Goal: Entertainment & Leisure: Consume media (video, audio)

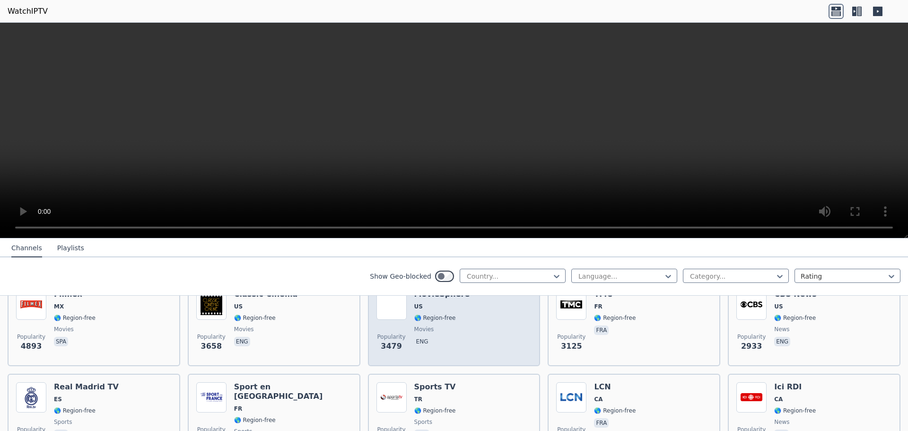
scroll to position [237, 0]
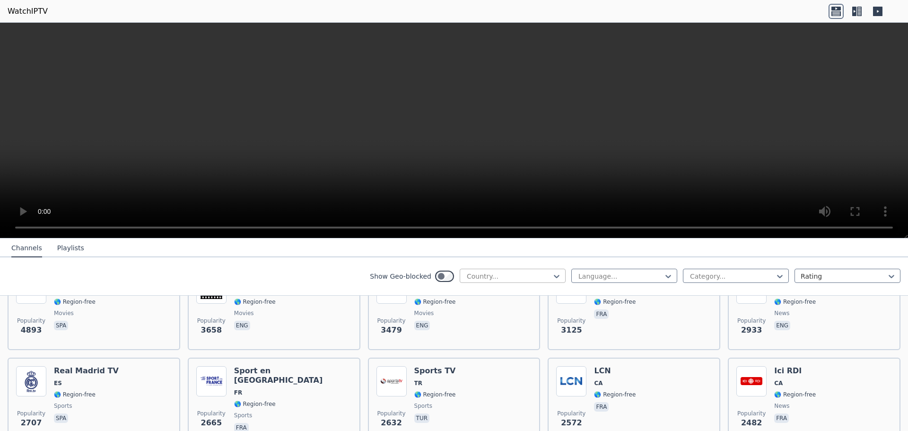
click at [512, 276] on div at bounding box center [509, 276] width 86 height 9
type input "****"
click at [519, 331] on div "[GEOGRAPHIC_DATA]" at bounding box center [513, 331] width 106 height 17
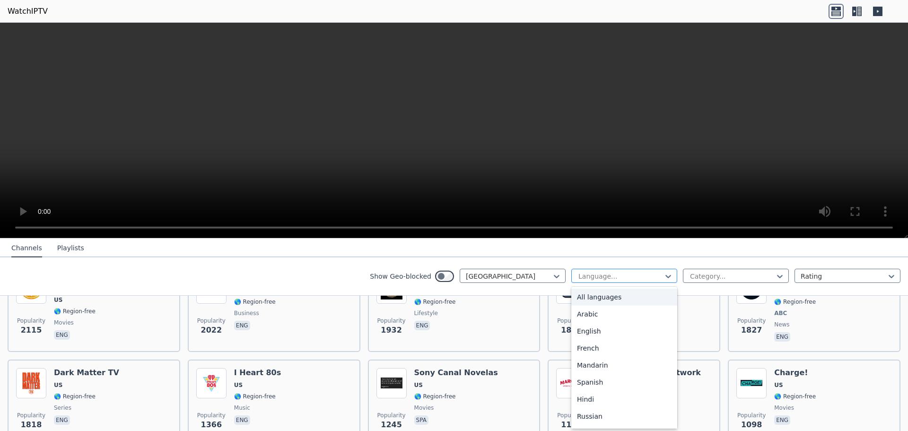
click at [613, 281] on div at bounding box center [621, 276] width 86 height 9
click at [606, 333] on div "English" at bounding box center [625, 331] width 106 height 17
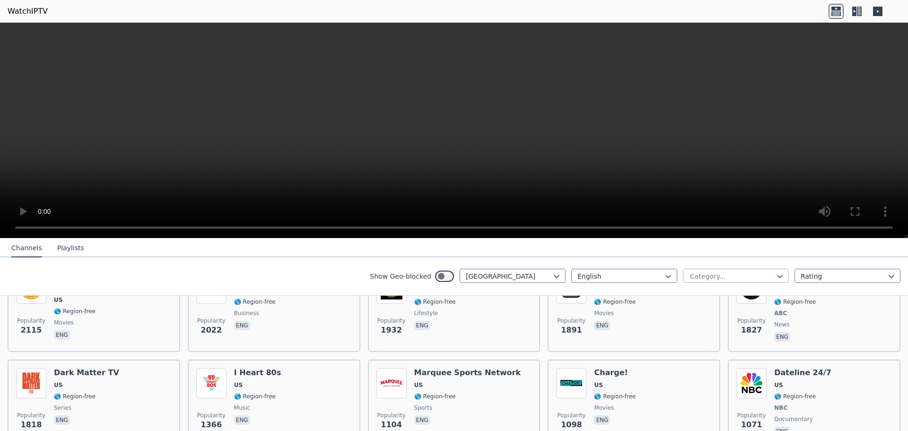
click at [710, 274] on div at bounding box center [732, 276] width 86 height 9
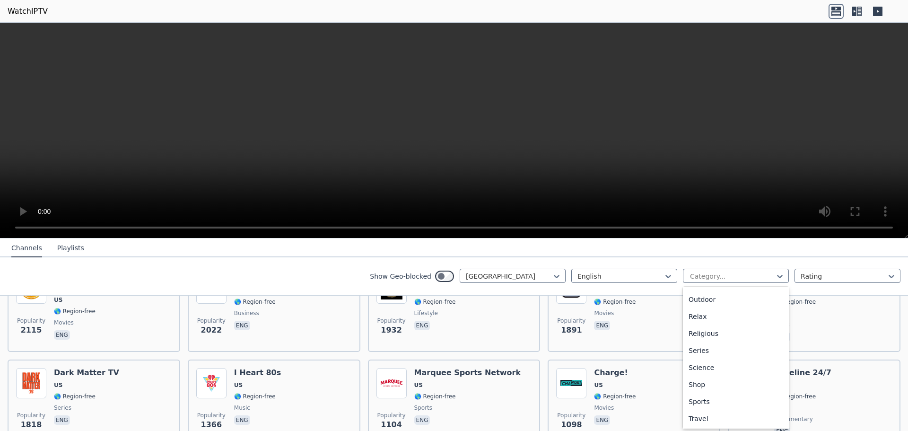
scroll to position [322, 0]
click at [710, 384] on div "Sports" at bounding box center [736, 384] width 106 height 17
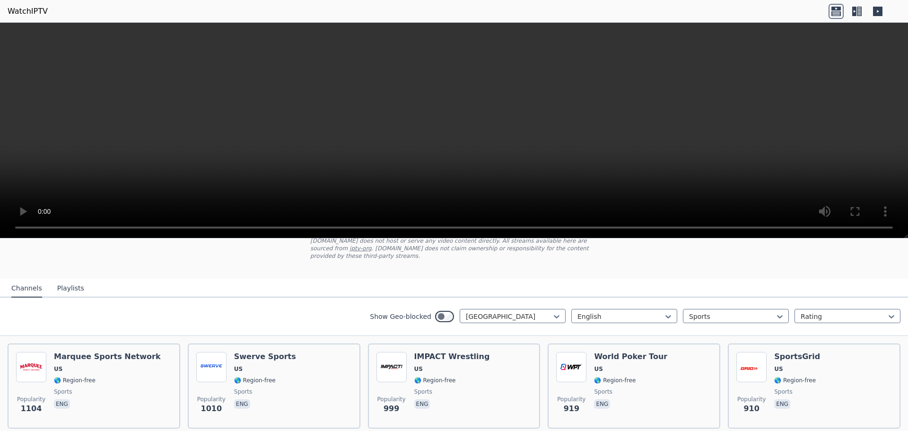
scroll to position [65, 0]
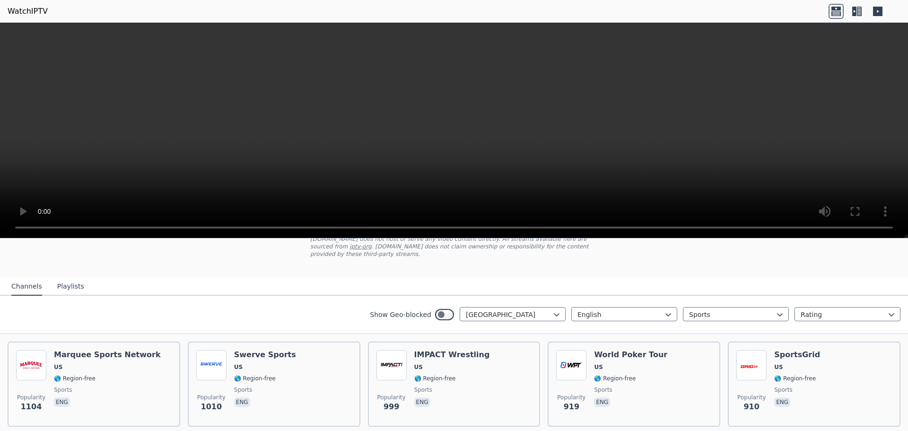
click at [58, 278] on button "Playlists" at bounding box center [70, 287] width 27 height 18
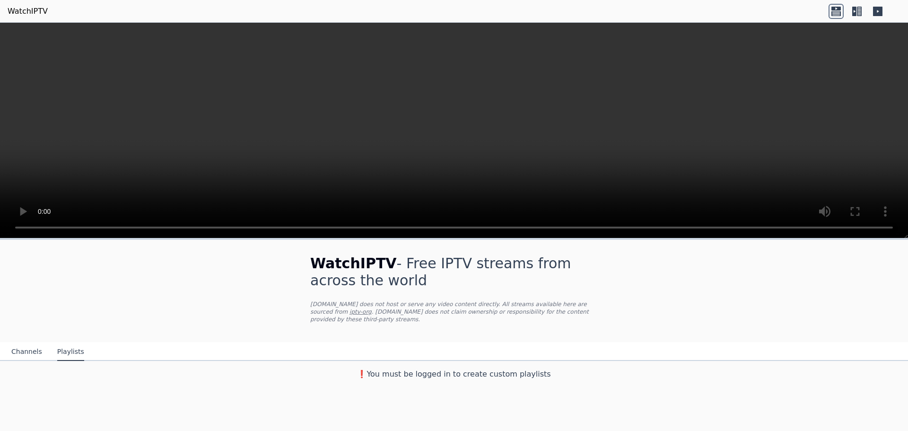
click at [22, 344] on button "Channels" at bounding box center [26, 352] width 31 height 18
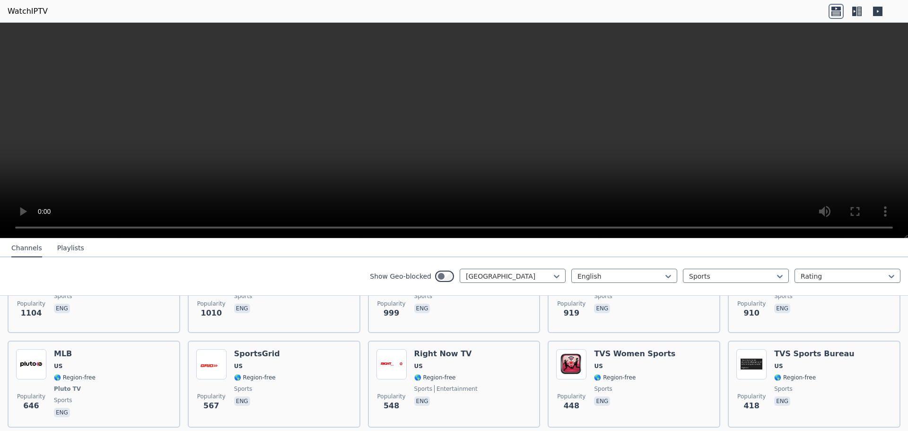
scroll to position [127, 0]
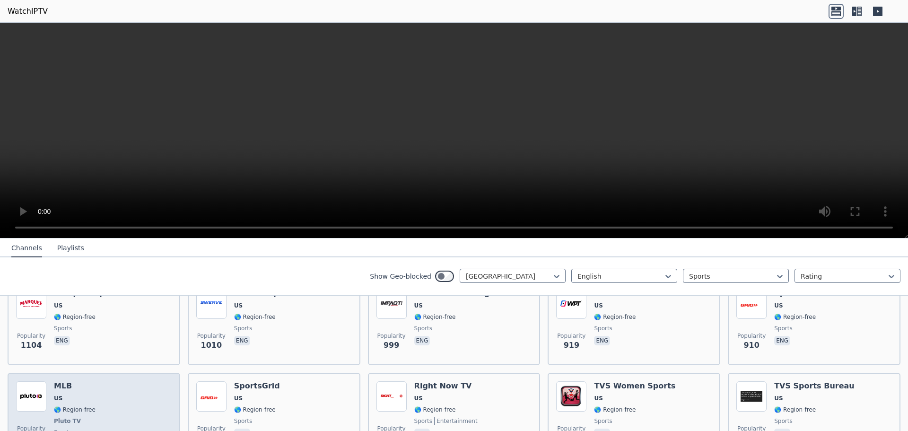
click at [100, 386] on div "Popularity 646 MLB US 🌎 Region-free Pluto TV sports eng" at bounding box center [94, 416] width 156 height 70
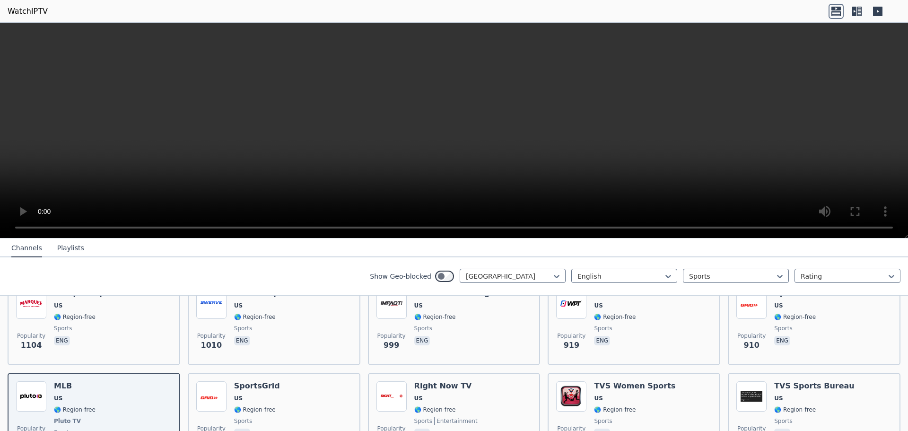
click at [474, 151] on video at bounding box center [454, 131] width 908 height 216
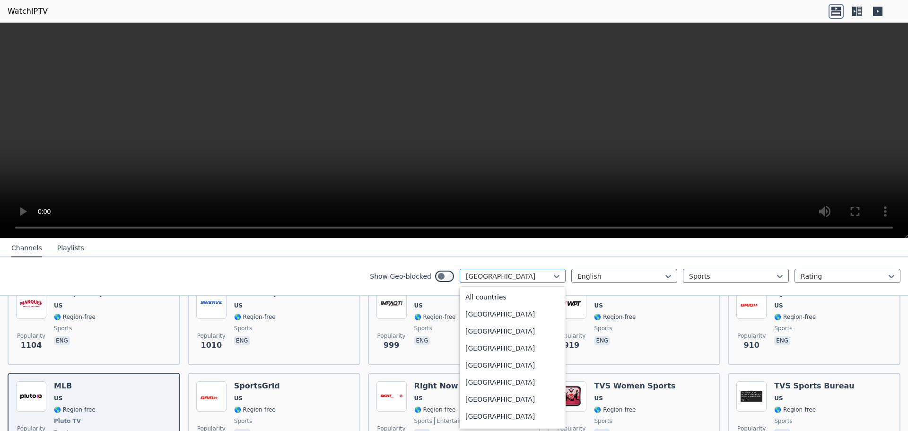
scroll to position [3231, 0]
click at [536, 274] on div at bounding box center [509, 276] width 86 height 9
click at [535, 319] on div "Turkey" at bounding box center [513, 312] width 106 height 17
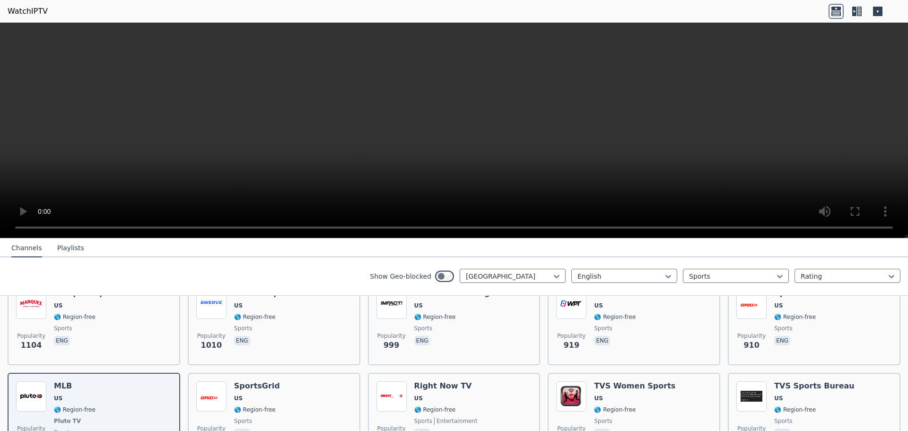
scroll to position [8, 0]
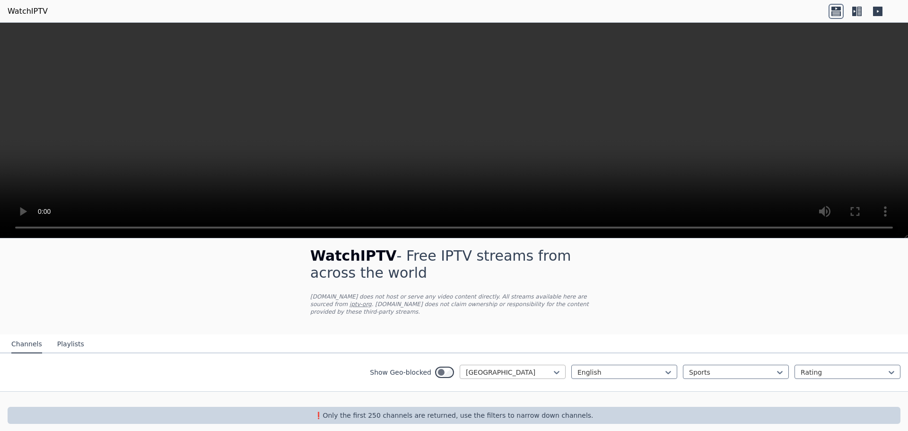
click at [538, 358] on div "Show Geo-blocked Turkey English Sports Rating" at bounding box center [454, 372] width 908 height 38
click at [539, 368] on div at bounding box center [509, 372] width 86 height 9
type input "****"
click at [525, 427] on div "[GEOGRAPHIC_DATA]" at bounding box center [513, 427] width 106 height 17
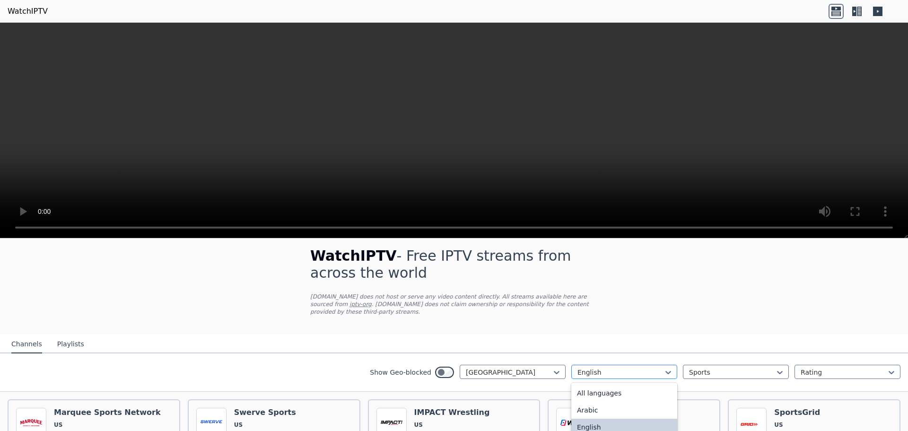
click at [621, 365] on div "English" at bounding box center [625, 372] width 106 height 14
click at [609, 386] on div "All languages" at bounding box center [625, 393] width 106 height 17
click at [617, 337] on nav "Channels Playlists" at bounding box center [454, 344] width 908 height 19
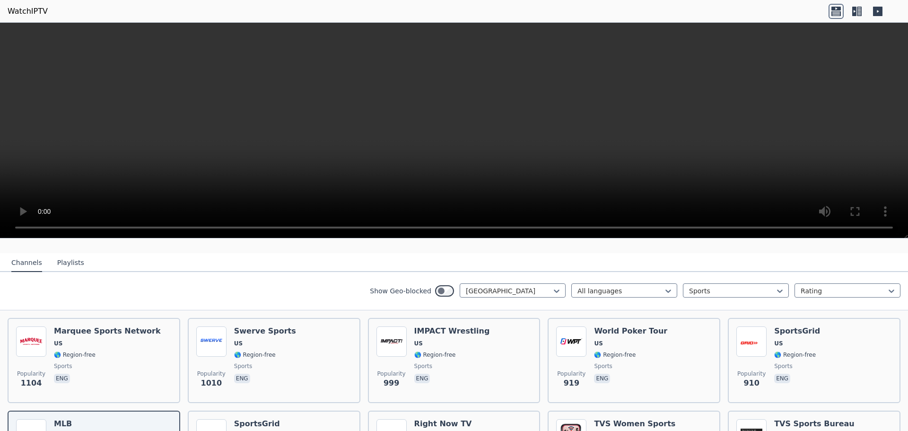
scroll to position [90, 0]
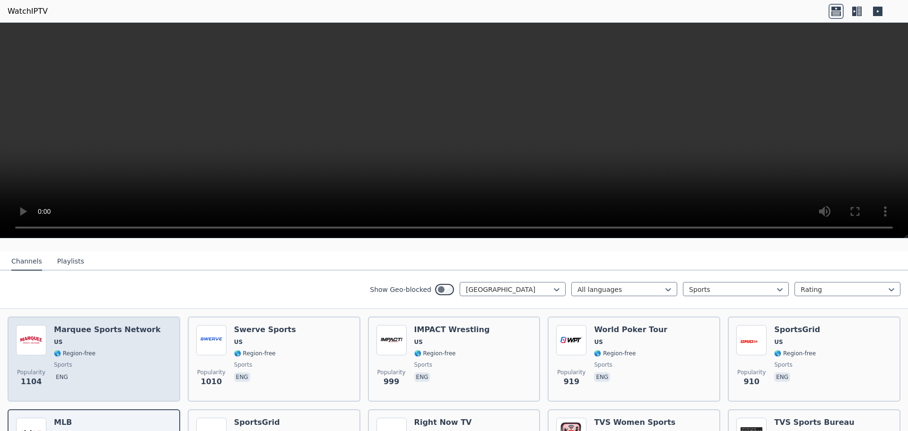
click at [156, 369] on div "Popularity 1104 Marquee Sports Network US 🌎 Region-free sports eng" at bounding box center [94, 359] width 156 height 68
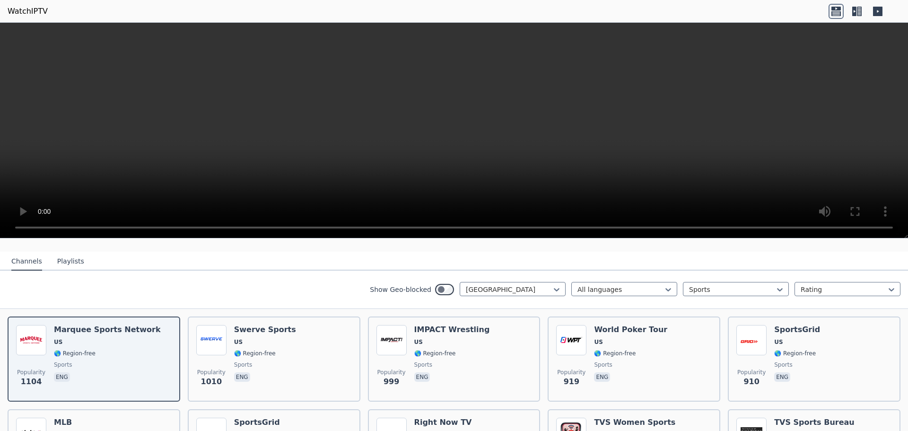
click at [519, 92] on video at bounding box center [454, 131] width 908 height 216
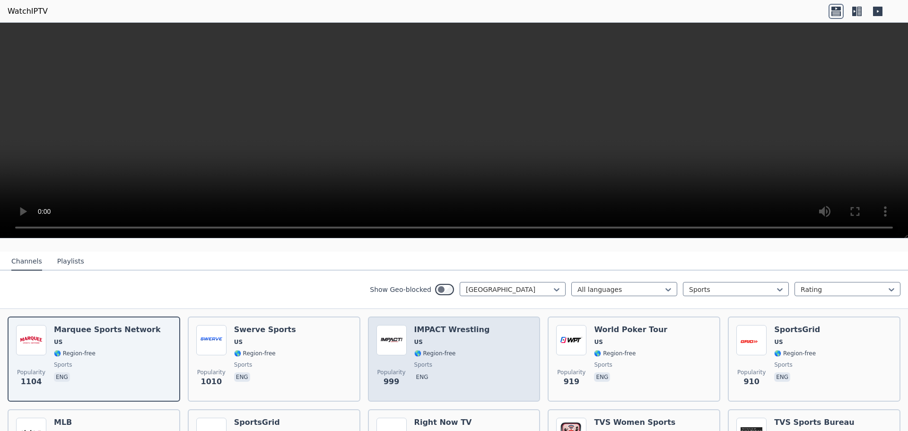
click at [504, 334] on div "Popularity 999 IMPACT Wrestling US 🌎 Region-free sports eng" at bounding box center [455, 359] width 156 height 68
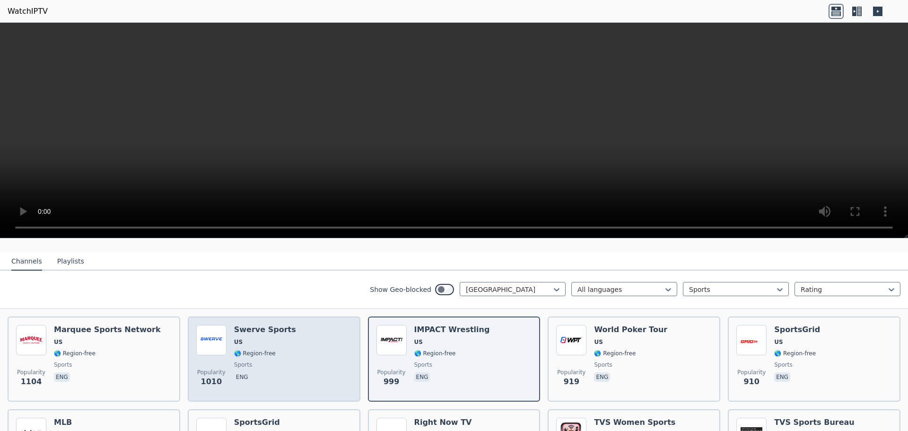
click at [317, 338] on div "Popularity 1010 Swerve Sports US 🌎 Region-free sports eng" at bounding box center [274, 359] width 156 height 68
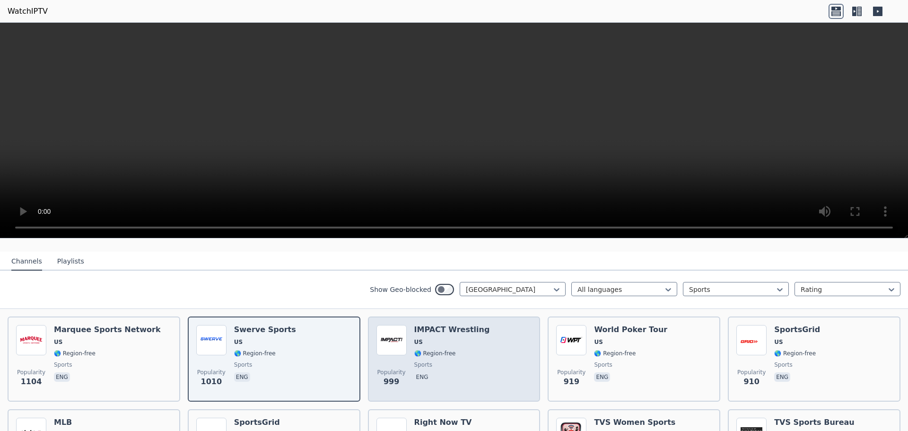
click at [478, 351] on div "Popularity 999 IMPACT Wrestling US 🌎 Region-free sports eng" at bounding box center [455, 359] width 156 height 68
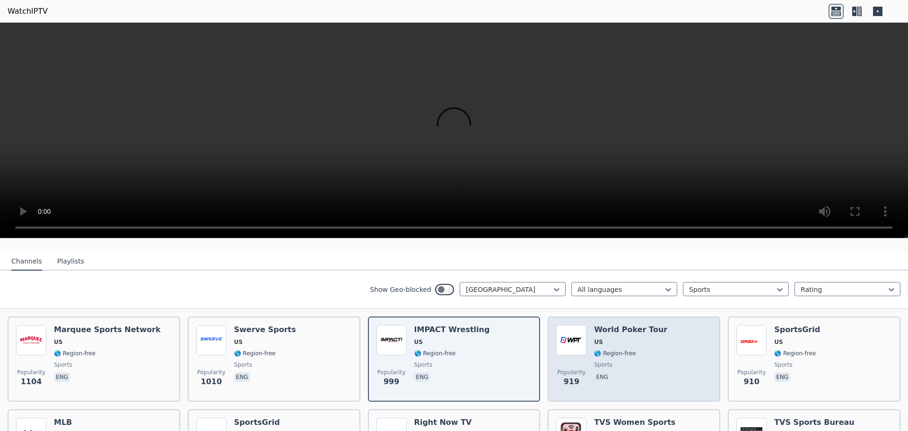
drag, startPoint x: 618, startPoint y: 368, endPoint x: 636, endPoint y: 368, distance: 17.5
click at [619, 372] on span "eng" at bounding box center [630, 377] width 73 height 11
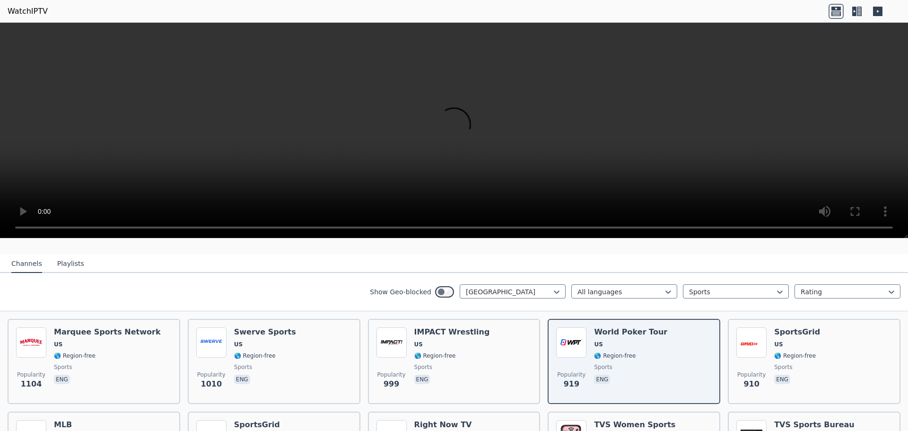
scroll to position [90, 0]
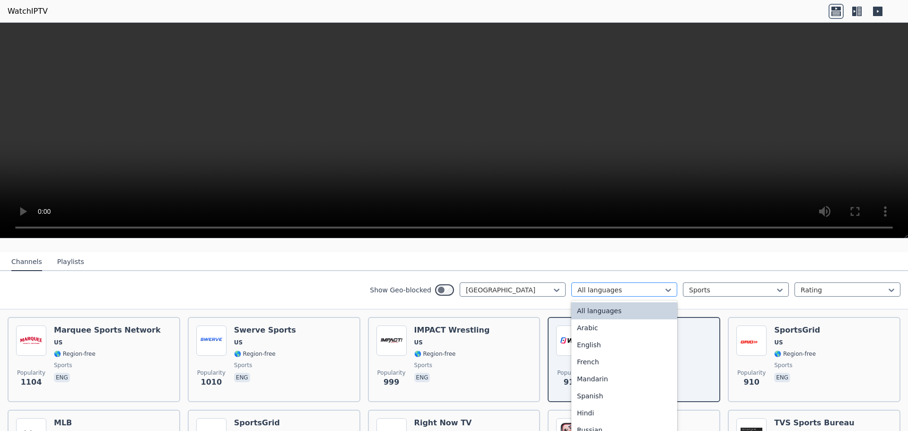
click at [622, 285] on div at bounding box center [621, 289] width 86 height 9
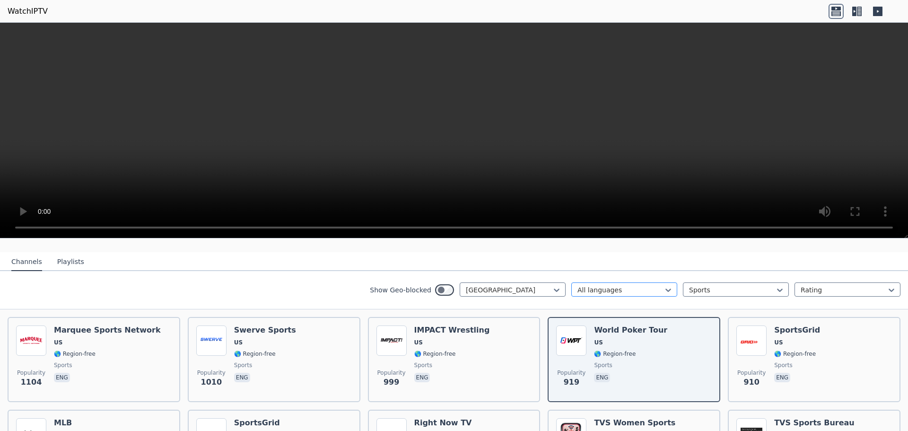
click at [622, 285] on div at bounding box center [621, 289] width 86 height 9
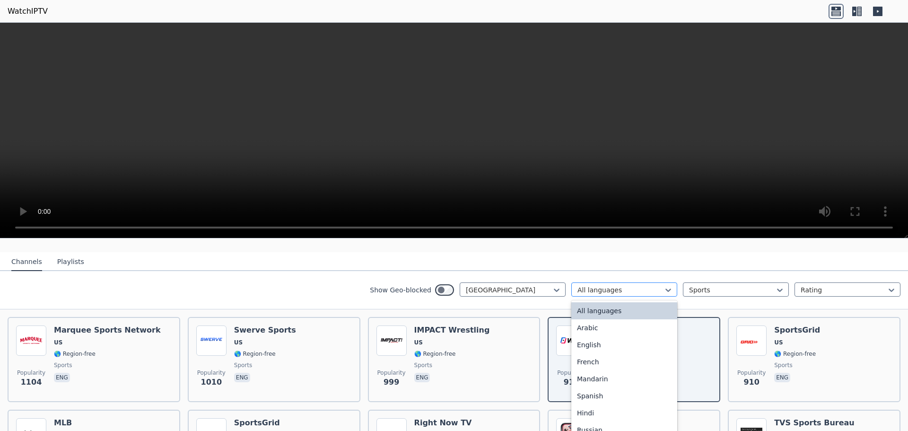
click at [621, 285] on div at bounding box center [621, 289] width 86 height 9
click at [728, 285] on div at bounding box center [732, 289] width 86 height 9
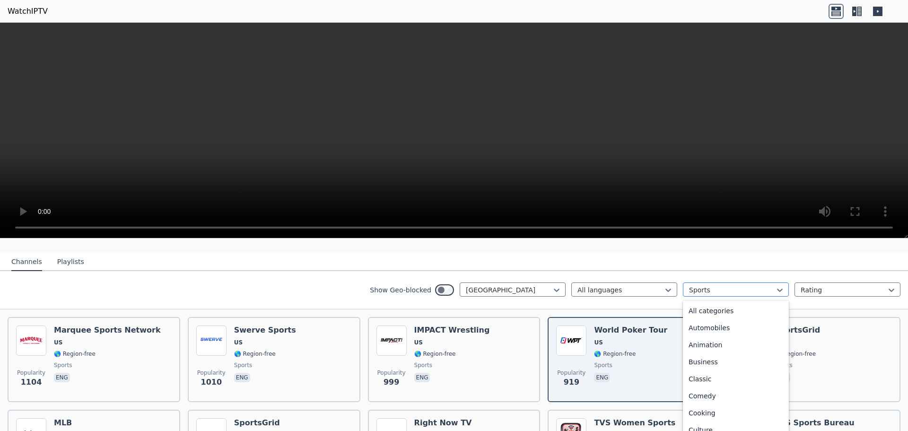
scroll to position [291, 0]
click at [749, 300] on div "News" at bounding box center [736, 308] width 106 height 17
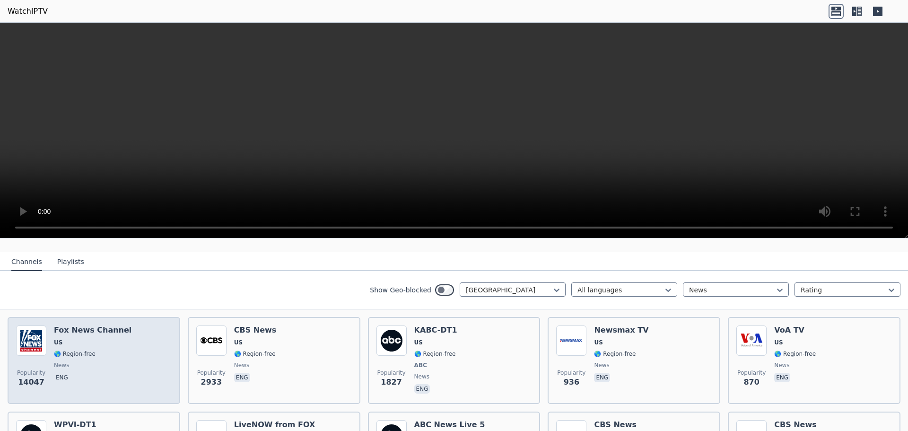
click at [147, 345] on div "Popularity 14047 Fox News Channel US 🌎 Region-free news eng" at bounding box center [94, 361] width 156 height 70
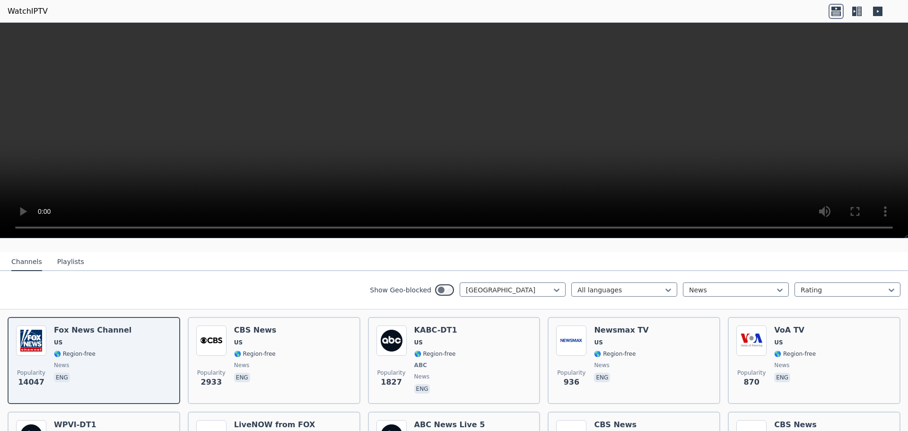
click at [880, 254] on nav "Channels Playlists" at bounding box center [454, 261] width 908 height 19
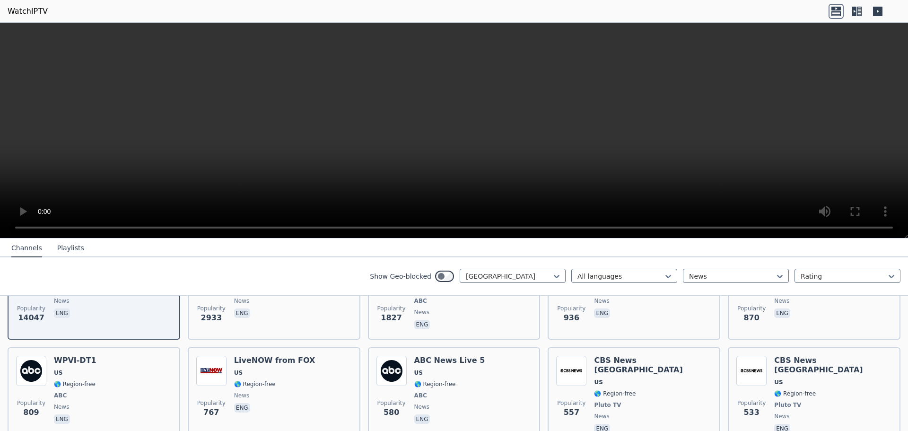
scroll to position [113, 0]
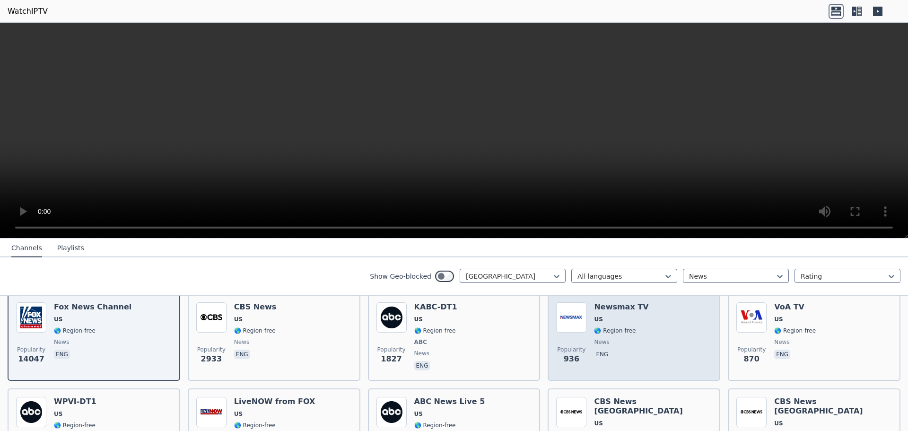
click at [668, 354] on div "Popularity 936 Newsmax TV US 🌎 Region-free news eng" at bounding box center [634, 337] width 156 height 70
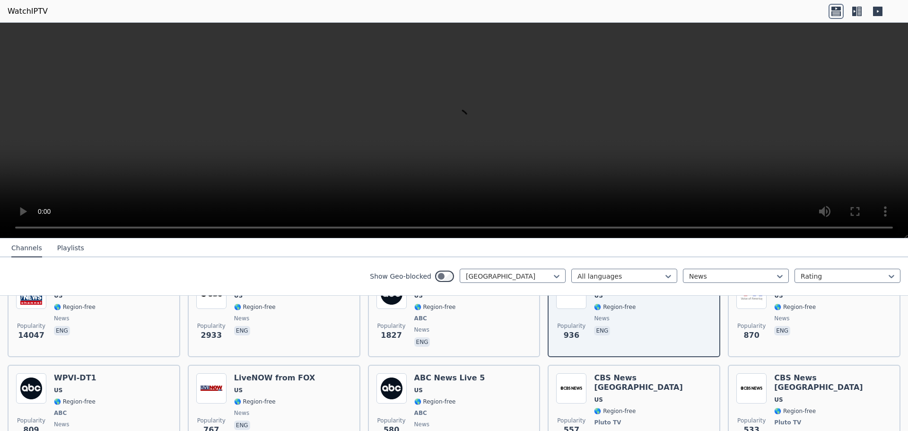
scroll to position [0, 0]
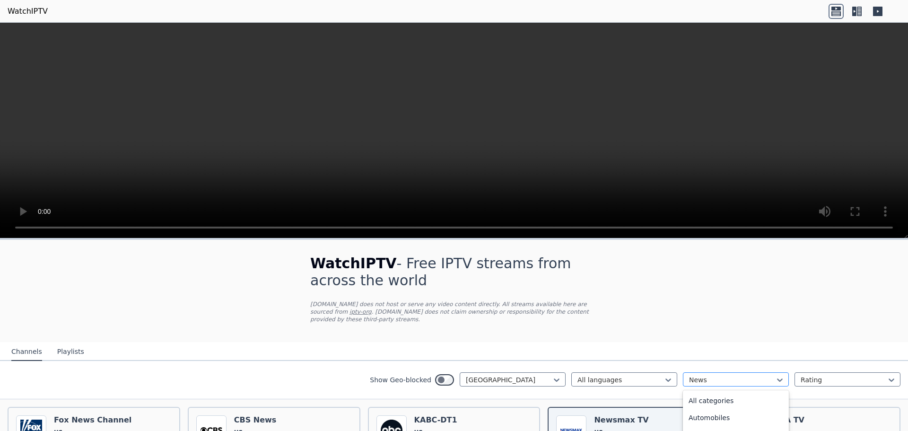
click at [732, 372] on div "News" at bounding box center [736, 379] width 106 height 14
click at [740, 390] on div "Entertainment" at bounding box center [736, 398] width 106 height 17
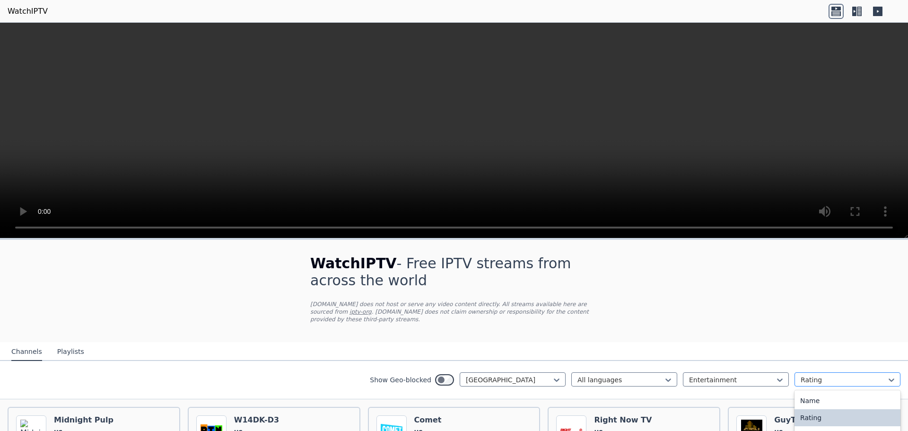
click at [837, 372] on div "Rating" at bounding box center [848, 379] width 106 height 14
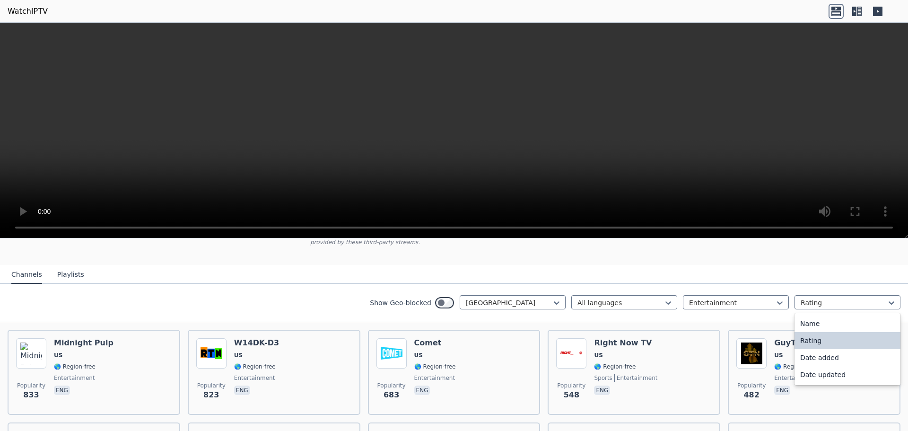
scroll to position [58, 0]
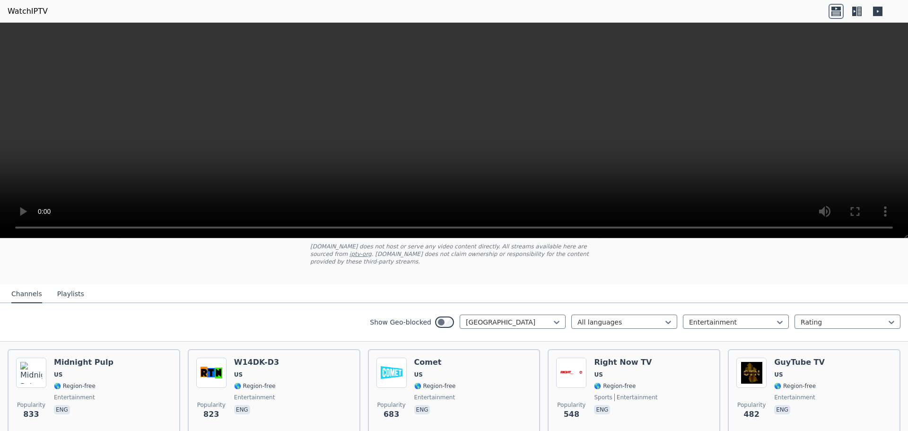
click at [825, 303] on div "Show Geo-blocked United States All languages Entertainment Rating" at bounding box center [454, 322] width 908 height 38
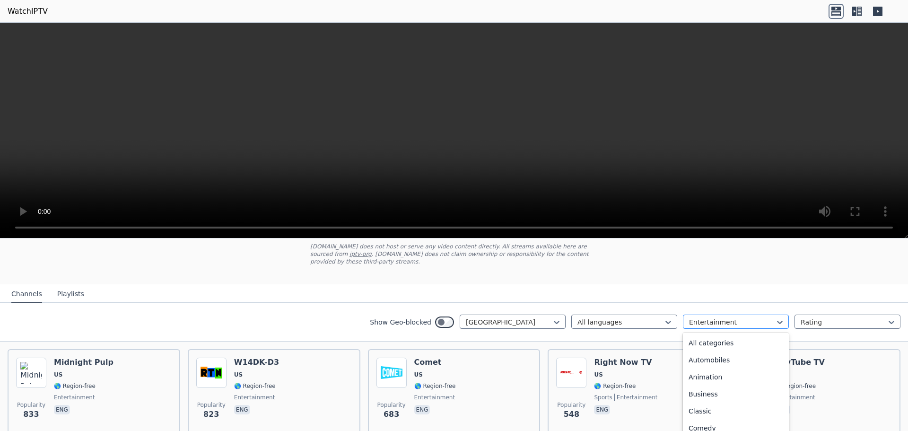
scroll to position [53, 0]
click at [761, 318] on div at bounding box center [732, 322] width 86 height 9
click at [752, 335] on div "All categories" at bounding box center [736, 343] width 106 height 17
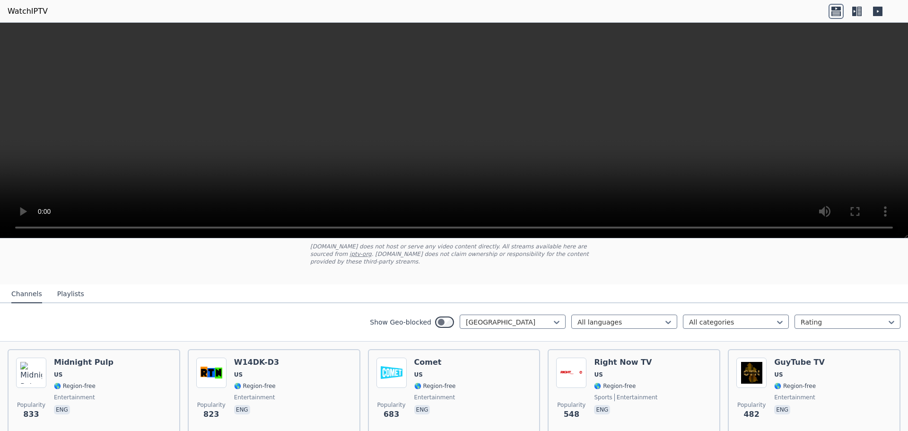
click at [762, 284] on nav "Channels Playlists" at bounding box center [454, 293] width 908 height 19
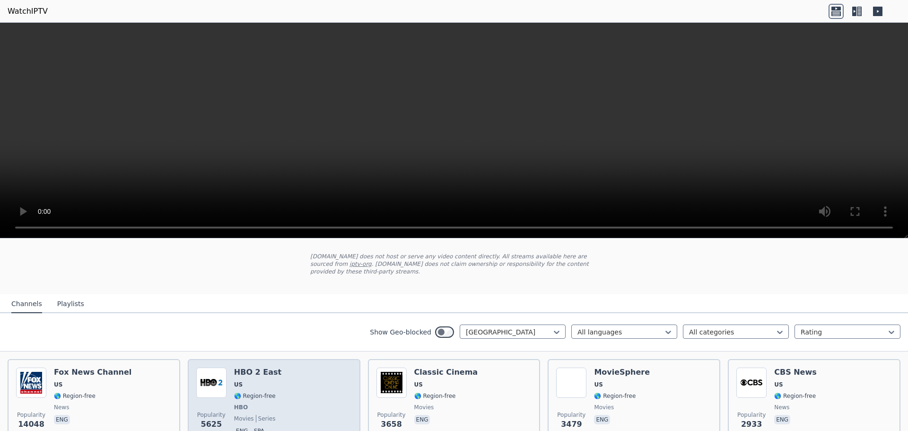
scroll to position [37, 0]
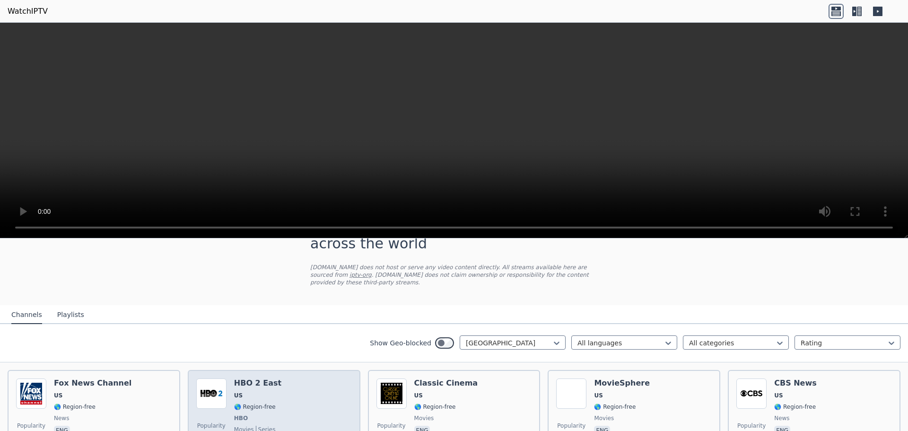
click at [326, 379] on div "Popularity 5625 HBO 2 East US 🌎 Region-free HBO movies series eng spa" at bounding box center [274, 414] width 156 height 70
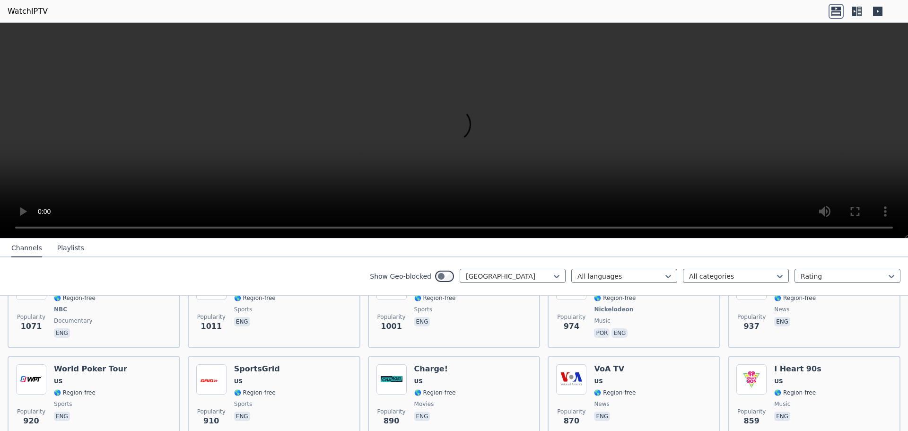
scroll to position [430, 0]
